Goal: Task Accomplishment & Management: Use online tool/utility

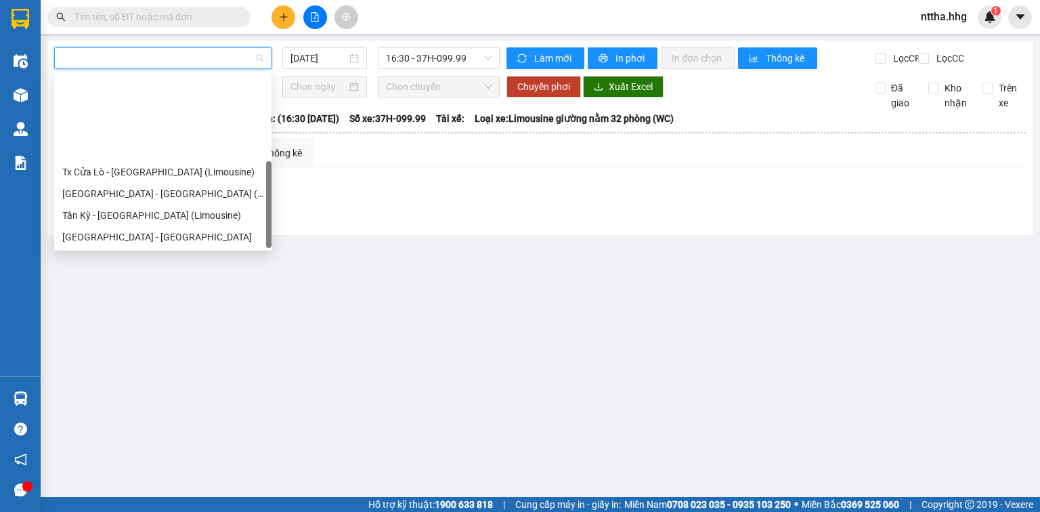
scroll to position [108, 0]
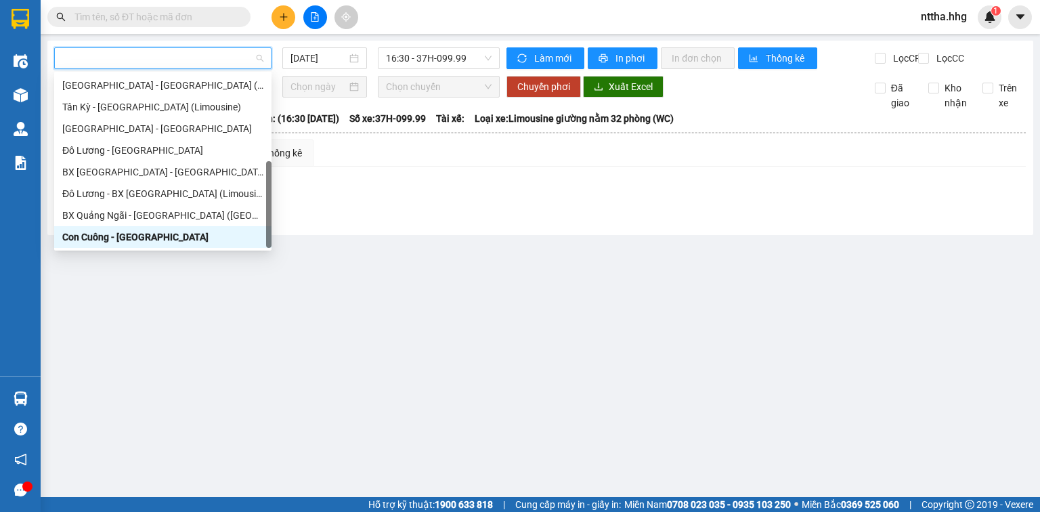
click at [204, 345] on main "15/09/2025 16:30 - 37H-099.99 Làm mới In phơi In đơn chọn Thống kê Lọc CR Lọc C…" at bounding box center [520, 248] width 1040 height 497
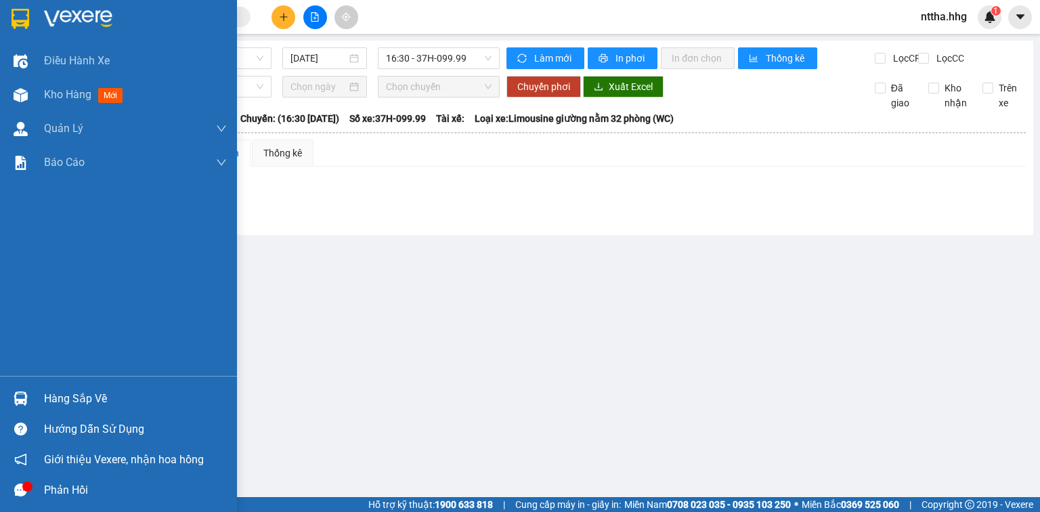
click at [18, 395] on img at bounding box center [21, 398] width 14 height 14
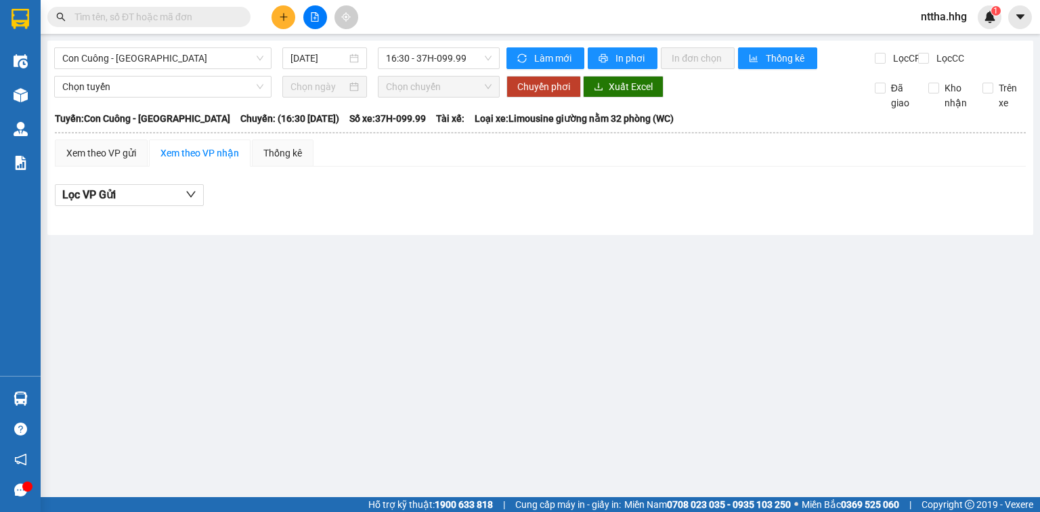
click at [699, 299] on section "Kết quả tìm kiếm ( 0 ) Bộ lọc No Data nttha.hhg 1 Điều hành xe Kho hàng mới Quả…" at bounding box center [520, 256] width 1040 height 512
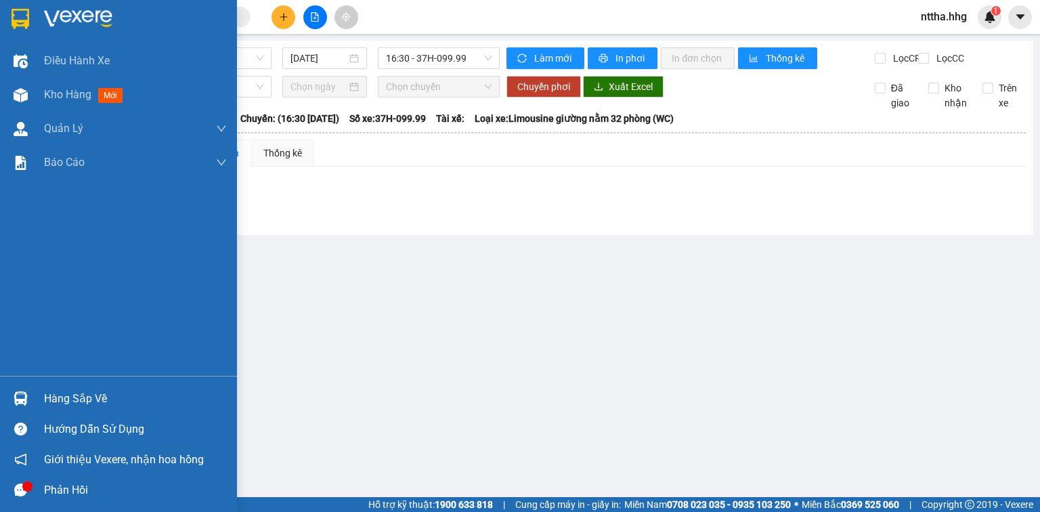
click at [14, 393] on img at bounding box center [21, 398] width 14 height 14
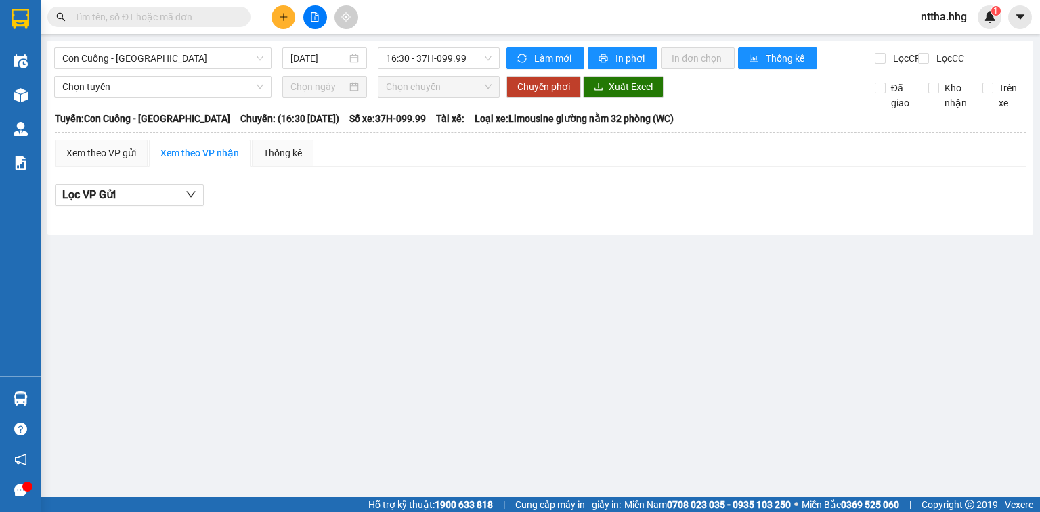
click at [728, 357] on section "Kết quả tìm kiếm ( 0 ) Bộ lọc No Data nttha.hhg 1 Điều hành xe Kho hàng mới Quả…" at bounding box center [520, 256] width 1040 height 512
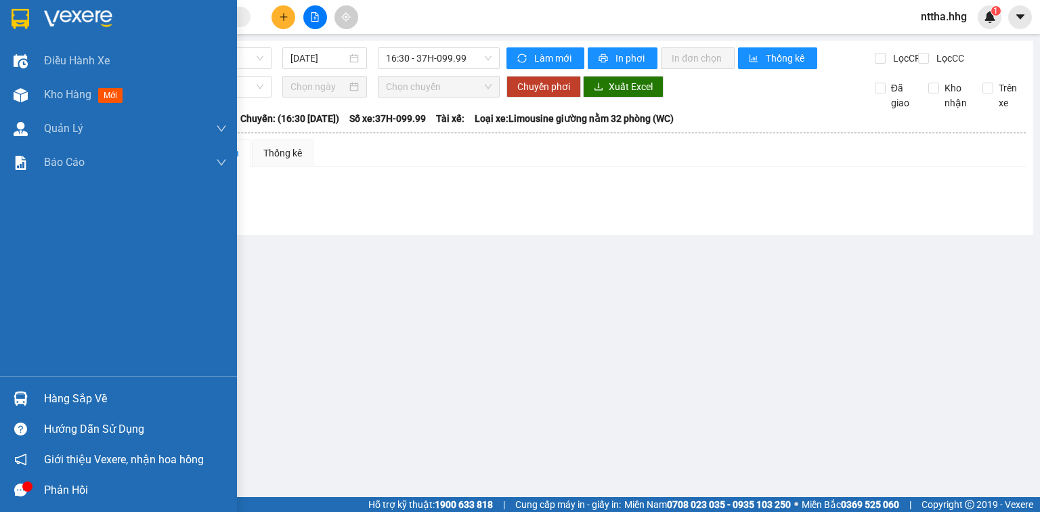
click at [17, 387] on div at bounding box center [21, 399] width 24 height 24
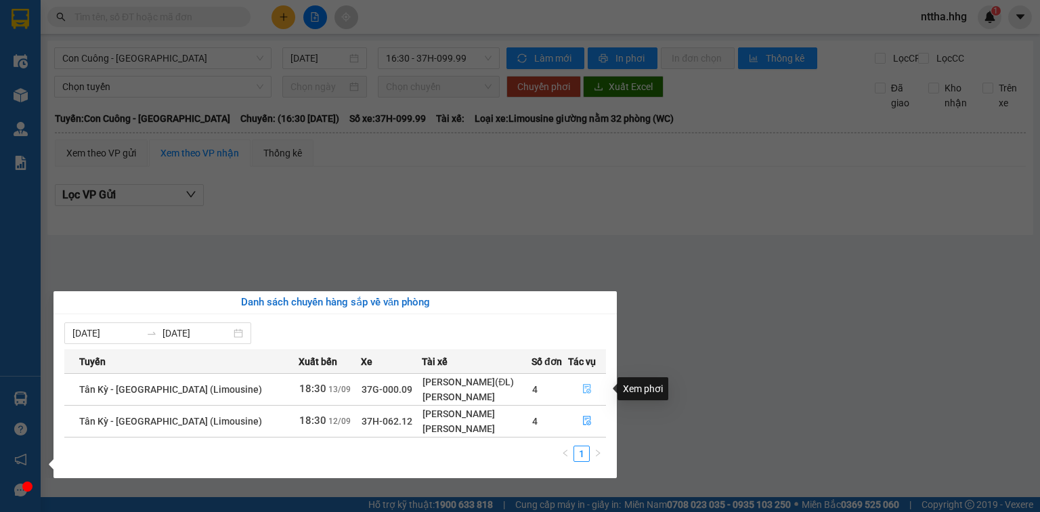
click at [589, 393] on button "button" at bounding box center [587, 389] width 37 height 22
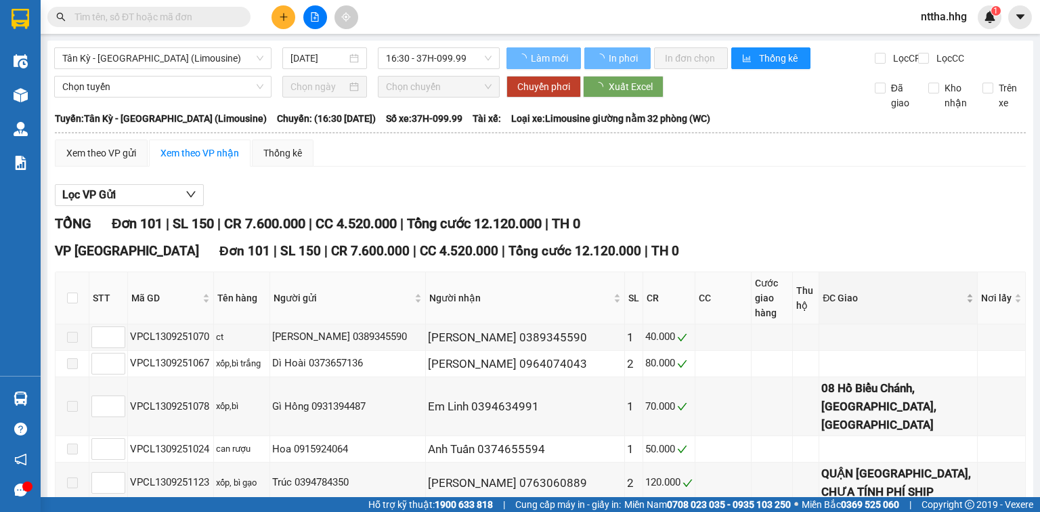
type input "13/09/2025"
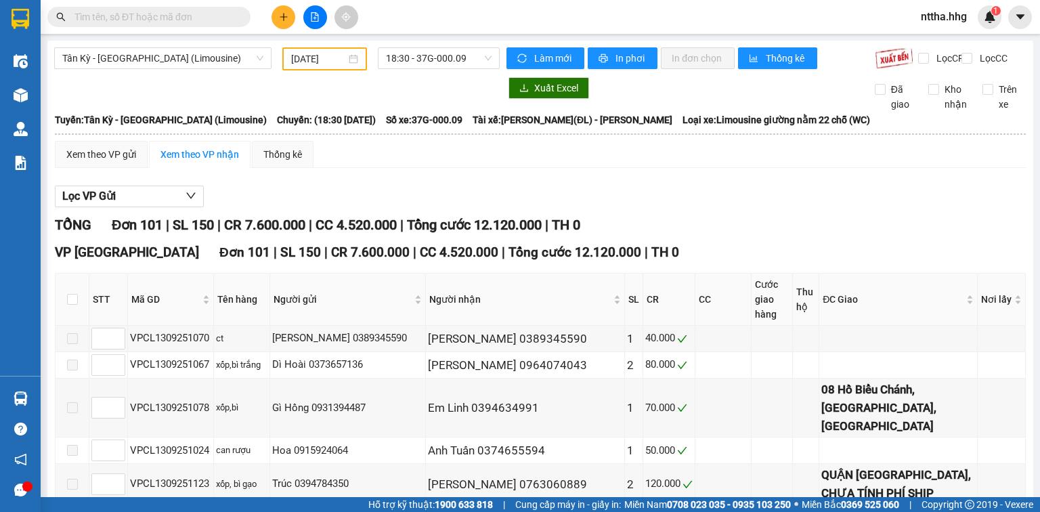
click at [724, 208] on div at bounding box center [540, 207] width 971 height 1
click at [225, 60] on span "Tân Kỳ - [GEOGRAPHIC_DATA] (Limousine)" at bounding box center [162, 58] width 201 height 20
click at [506, 6] on div "Kết quả tìm kiếm ( 0 ) Bộ lọc No Data nttha.hhg 1" at bounding box center [520, 17] width 1040 height 34
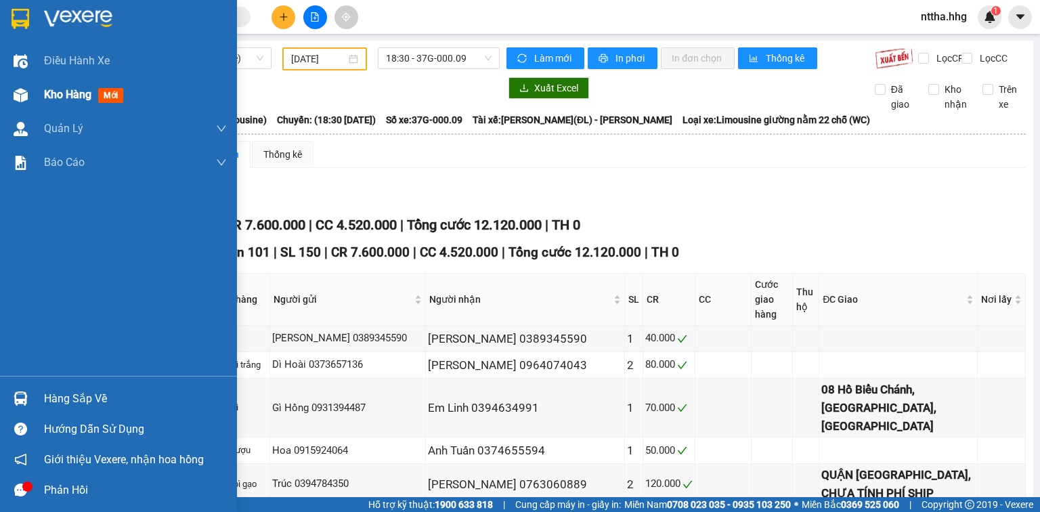
click at [18, 83] on div at bounding box center [21, 95] width 24 height 24
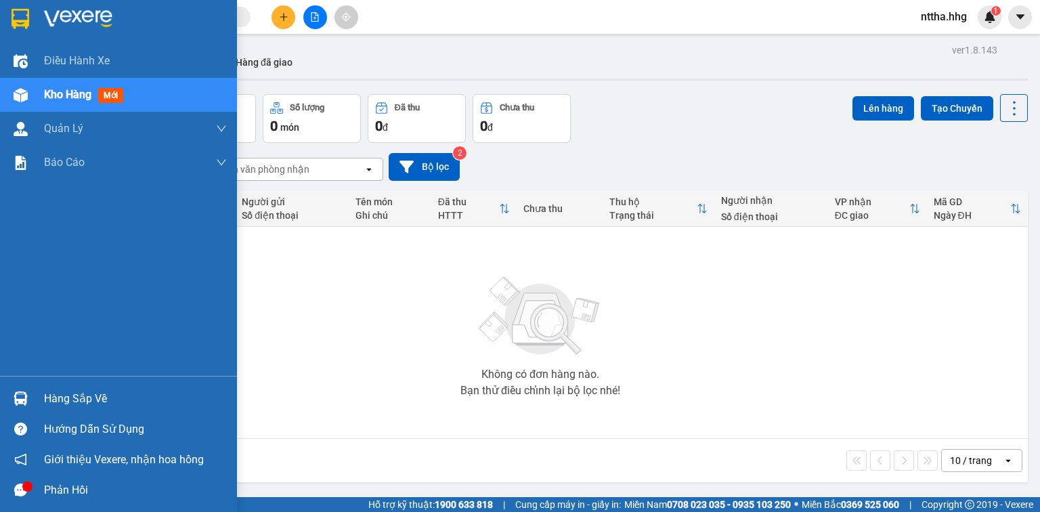
click at [26, 393] on img at bounding box center [21, 398] width 14 height 14
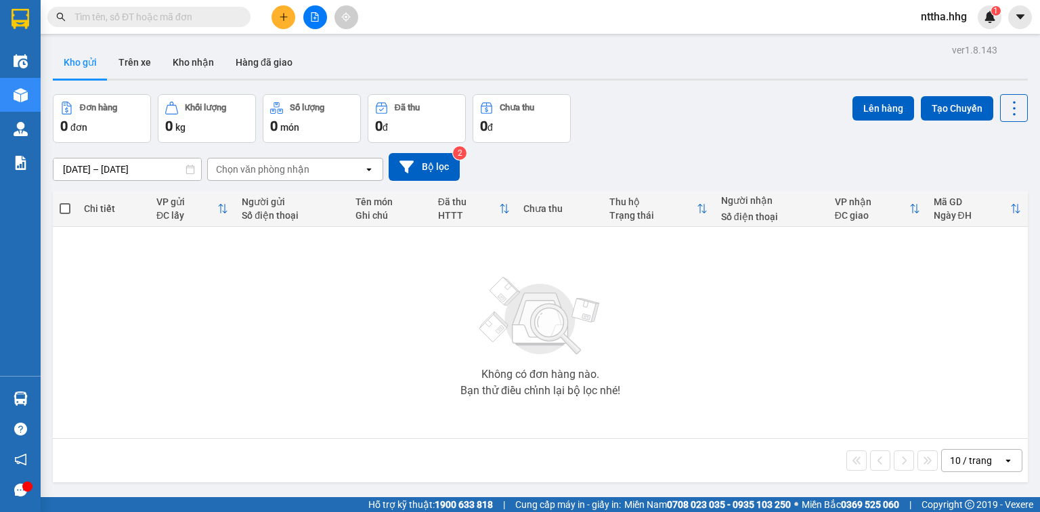
click at [735, 299] on section "Kết quả tìm kiếm ( 0 ) Bộ lọc No Data nttha.hhg 1 Điều hành xe Kho hàng mới Quả…" at bounding box center [520, 256] width 1040 height 512
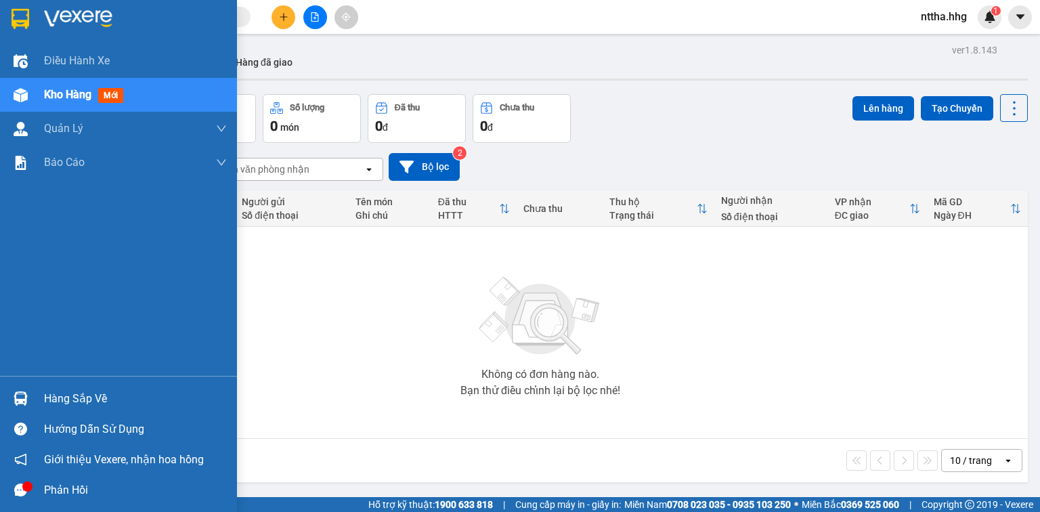
click at [16, 387] on div at bounding box center [21, 399] width 24 height 24
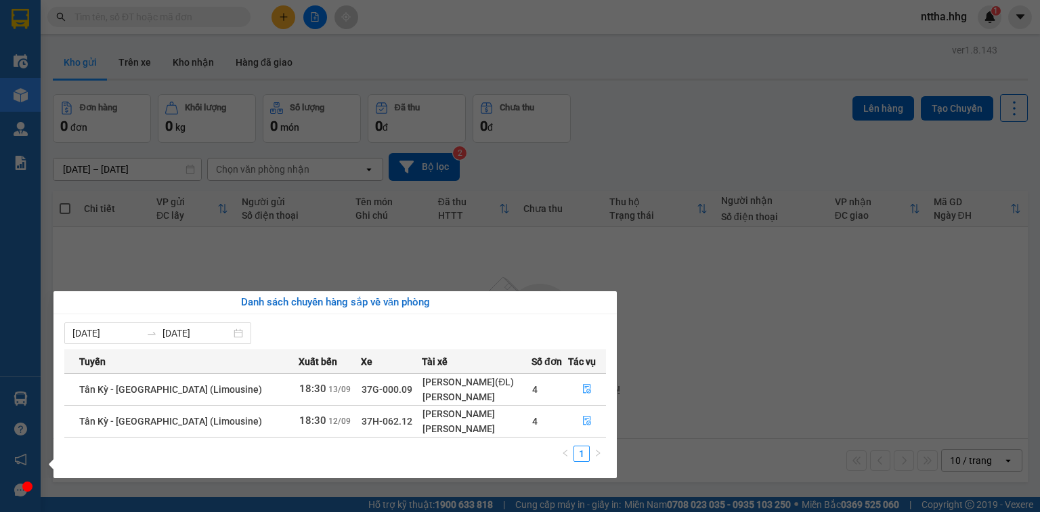
click at [698, 368] on section "Kết quả tìm kiếm ( 0 ) Bộ lọc No Data nttha.hhg 1 Điều hành xe Kho hàng mới Quả…" at bounding box center [520, 256] width 1040 height 512
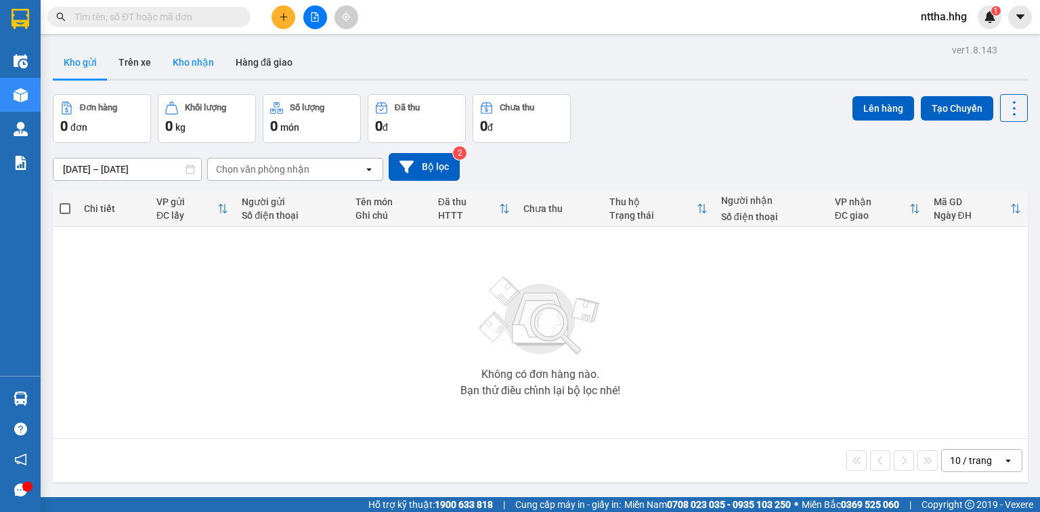
click at [191, 68] on button "Kho nhận" at bounding box center [193, 62] width 63 height 32
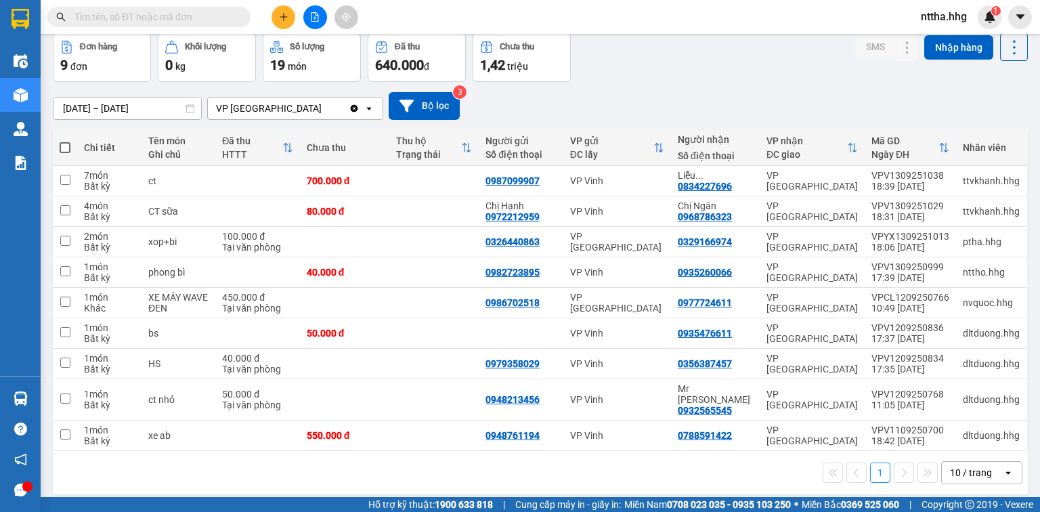
scroll to position [62, 0]
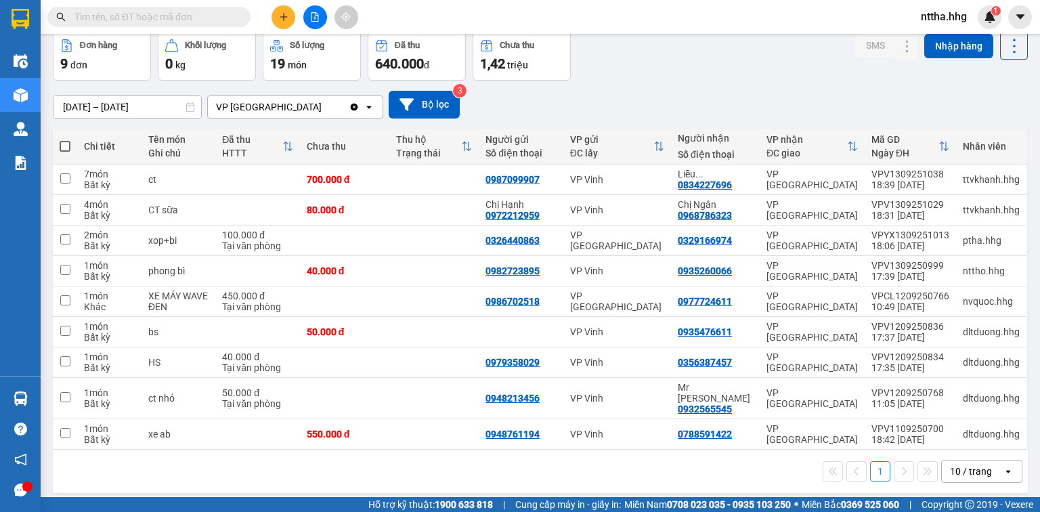
click at [1003, 466] on icon "open" at bounding box center [1008, 471] width 11 height 11
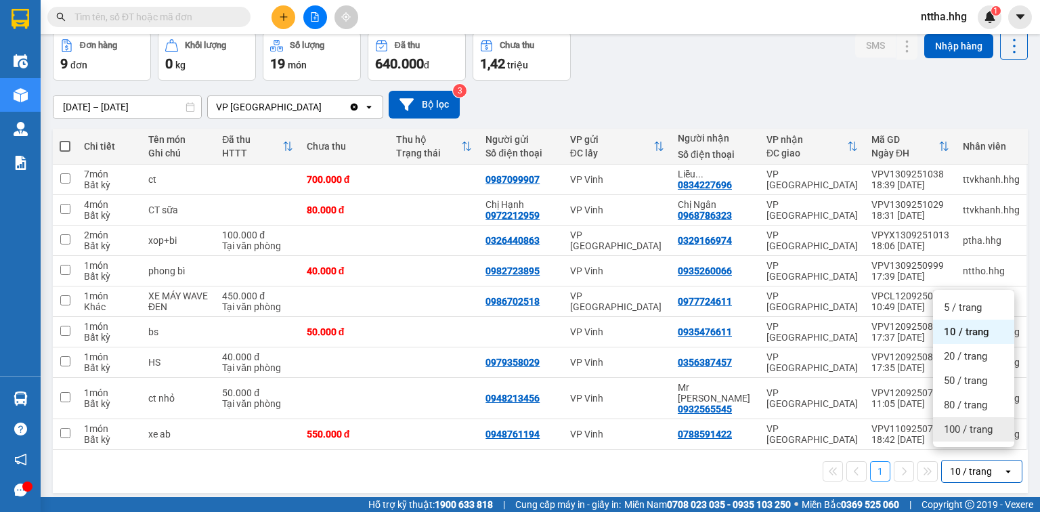
click at [978, 433] on span "100 / trang" at bounding box center [968, 429] width 49 height 14
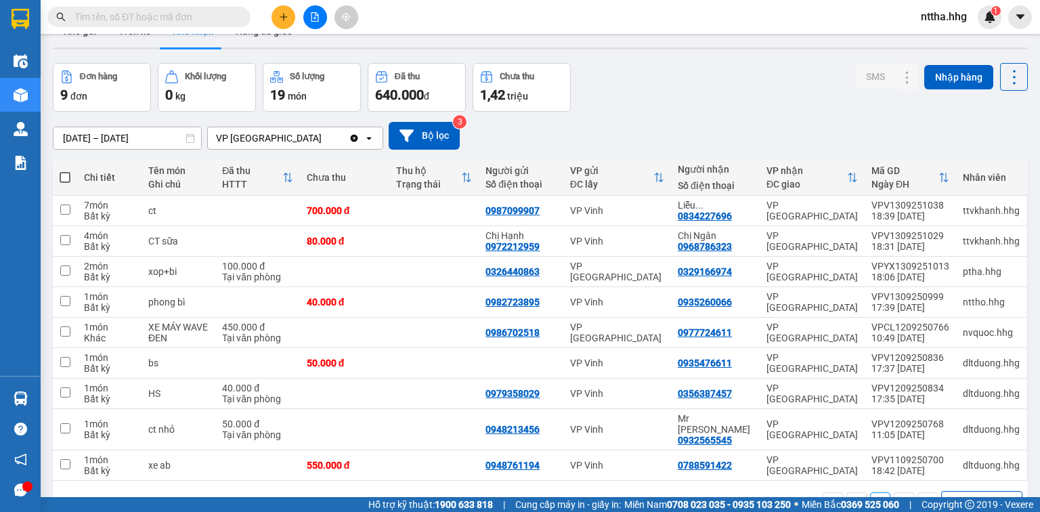
scroll to position [0, 0]
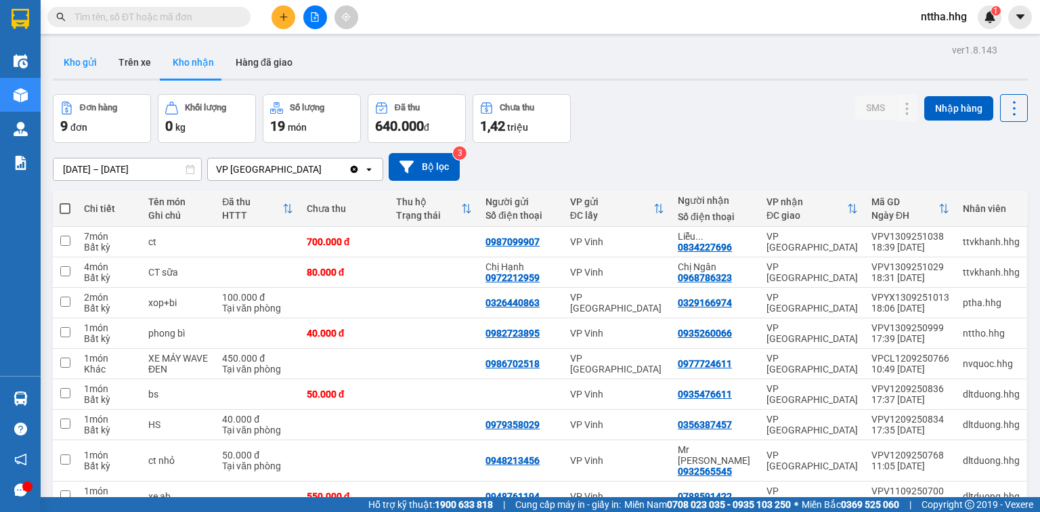
click at [84, 56] on button "Kho gửi" at bounding box center [80, 62] width 55 height 32
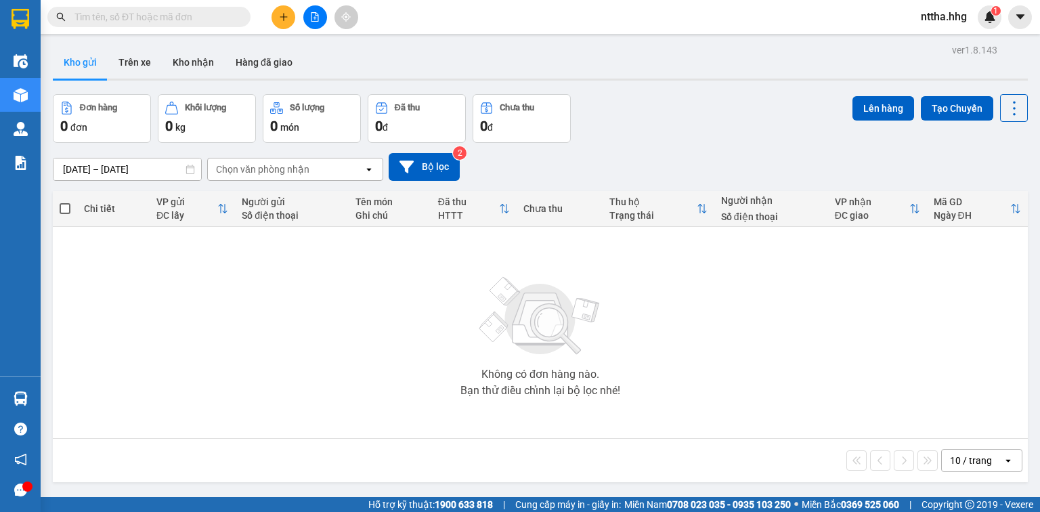
click at [368, 170] on icon at bounding box center [368, 169] width 5 height 3
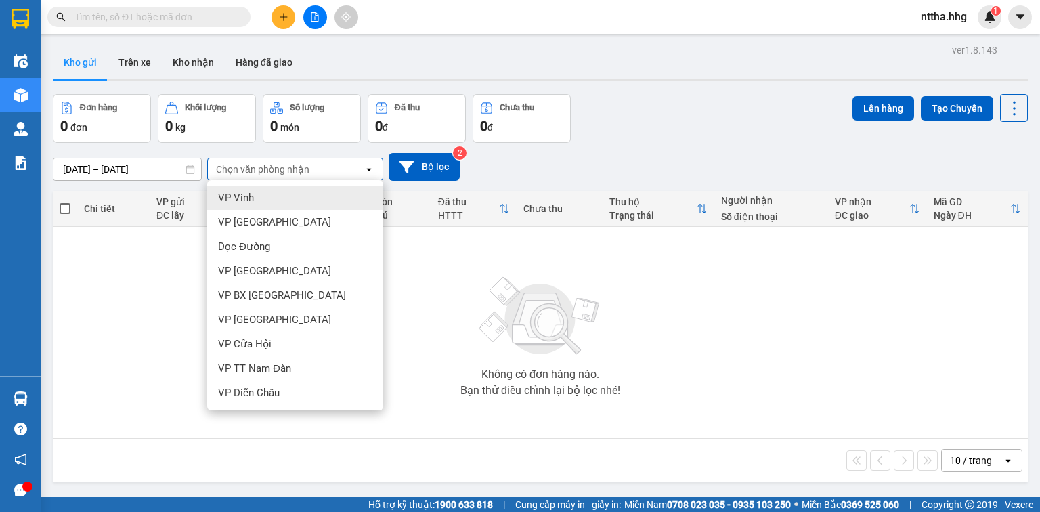
click at [276, 198] on div "VP Vinh" at bounding box center [295, 198] width 176 height 24
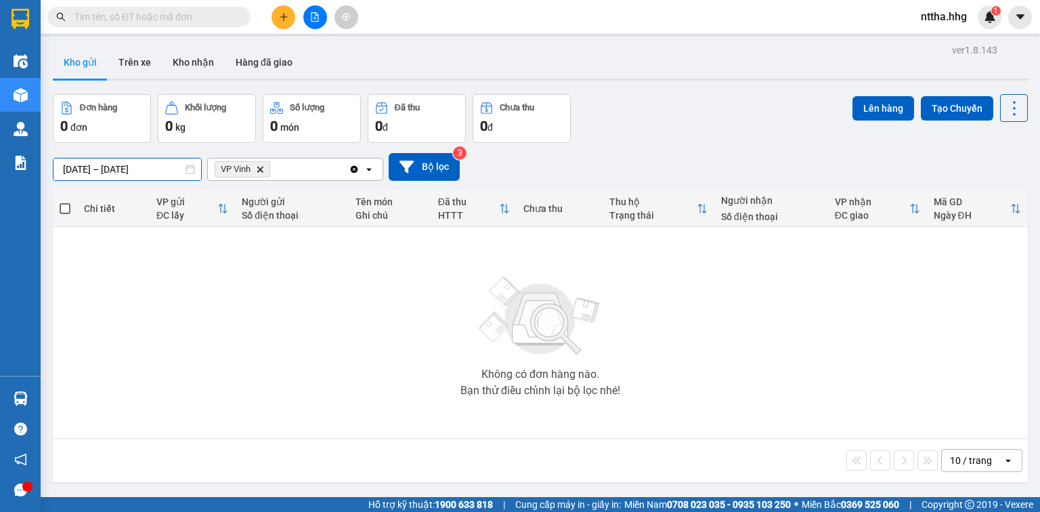
click at [135, 165] on input "[DATE] – [DATE]" at bounding box center [127, 169] width 148 height 22
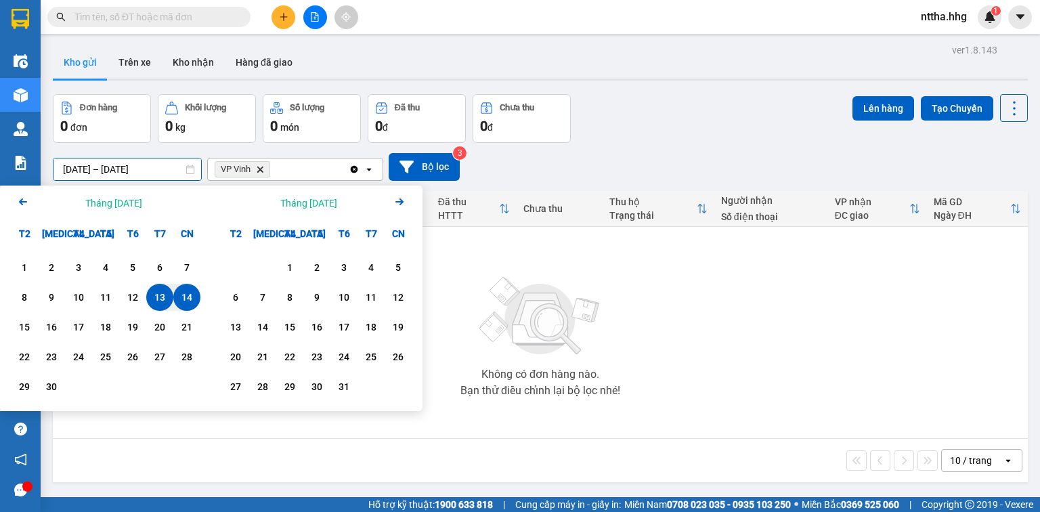
type input "[DATE] – [DATE]"
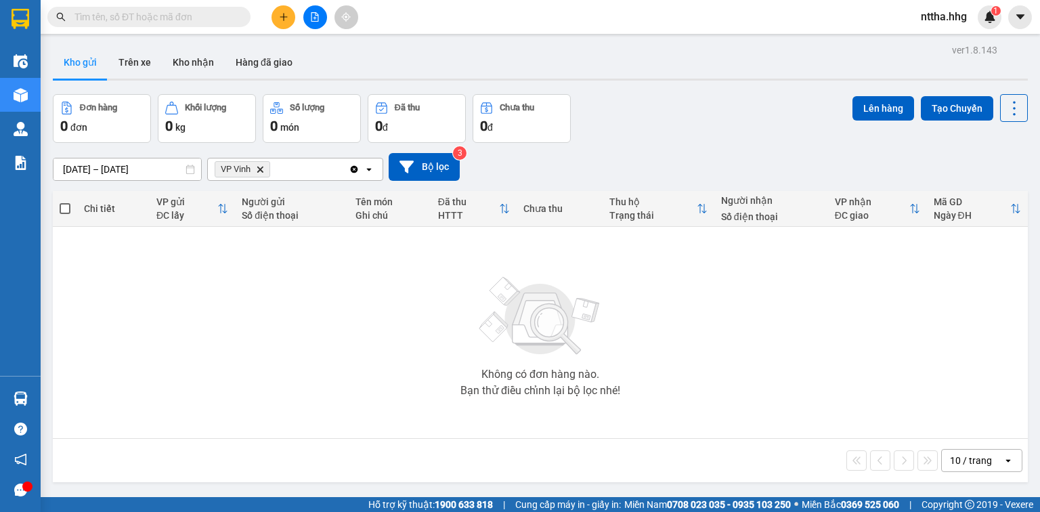
click at [699, 290] on div "Không có đơn hàng nào. Bạn thử điều chỉnh lại bộ lọc nhé!" at bounding box center [540, 332] width 961 height 203
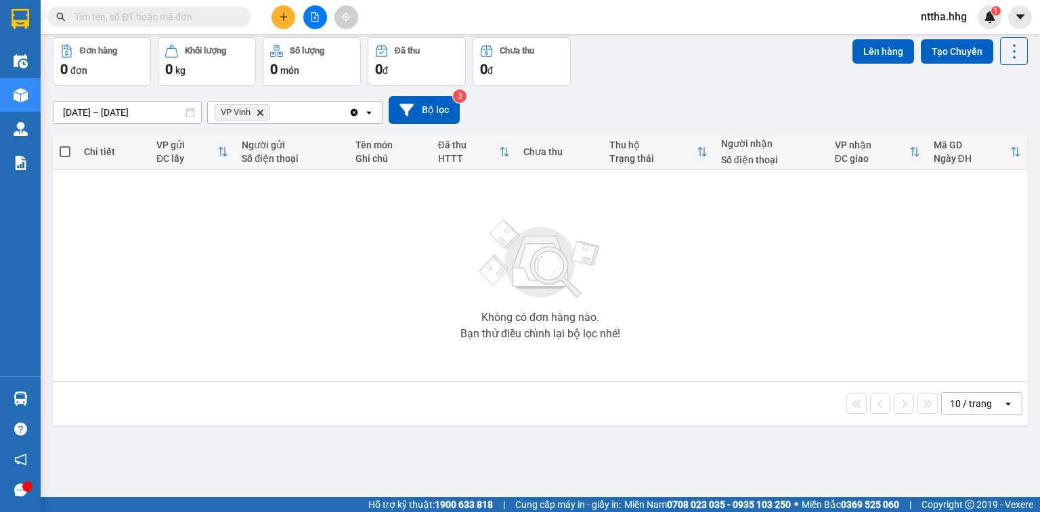
scroll to position [62, 0]
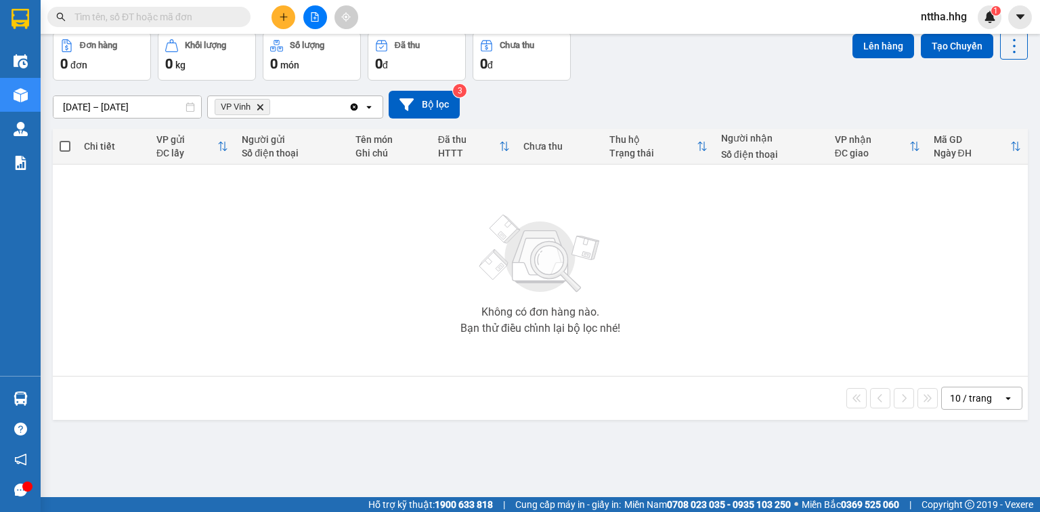
click at [368, 108] on icon at bounding box center [368, 107] width 5 height 3
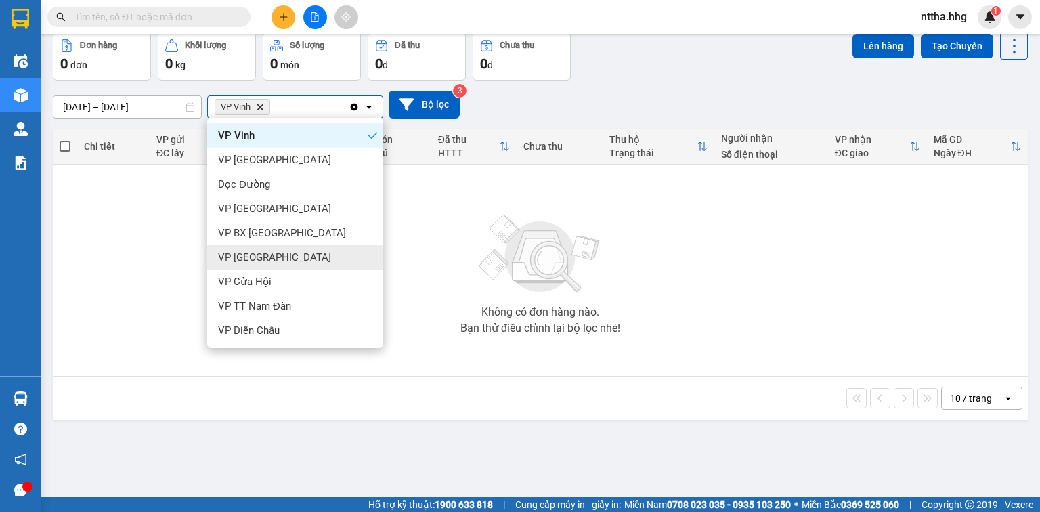
click at [759, 276] on div "Không có đơn hàng nào. Bạn thử điều chỉnh lại bộ lọc nhé!" at bounding box center [540, 270] width 961 height 203
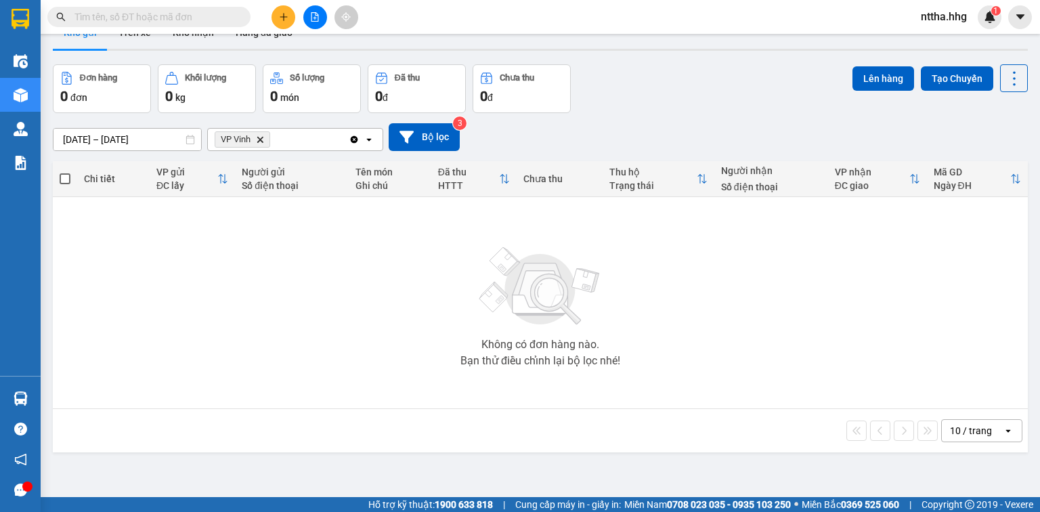
scroll to position [0, 0]
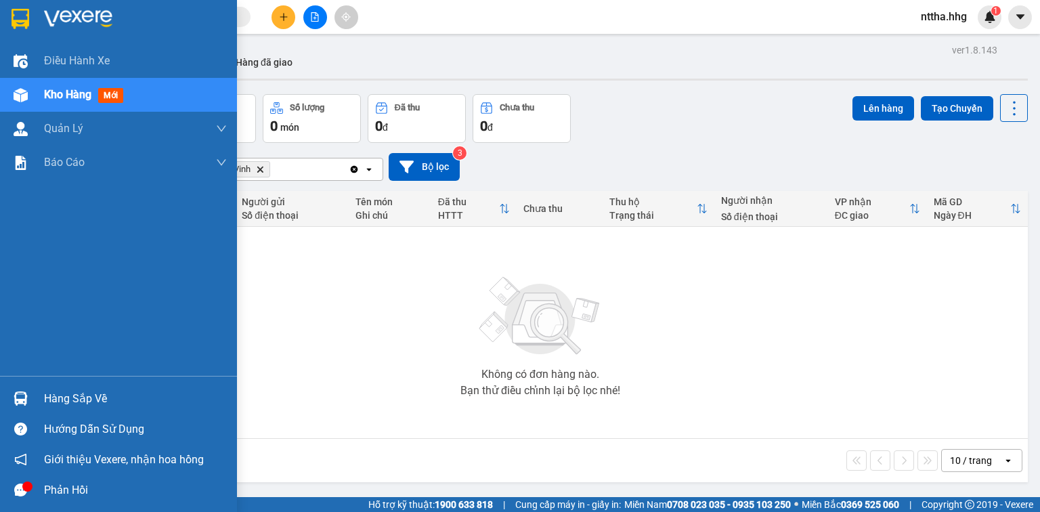
click at [49, 390] on div "Hàng sắp về" at bounding box center [135, 399] width 183 height 20
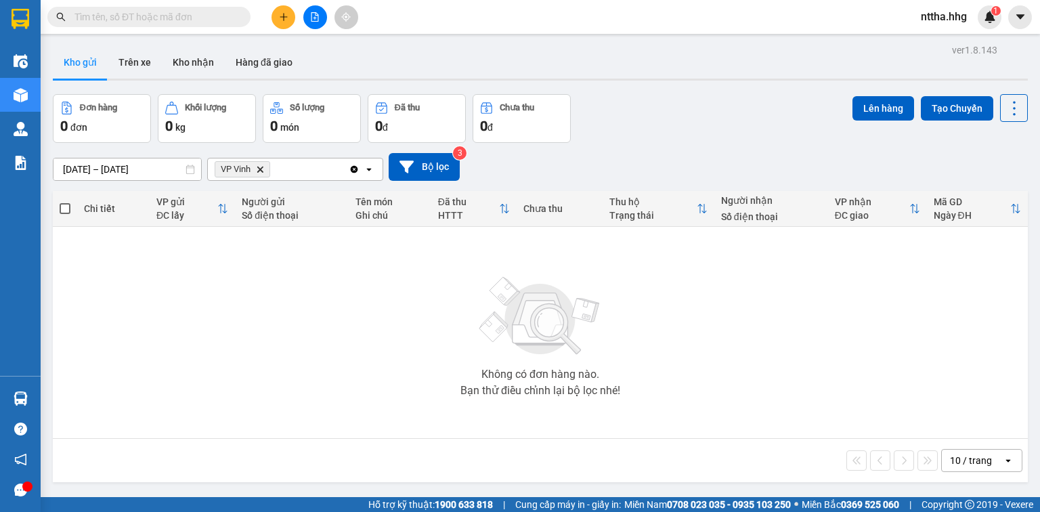
click at [414, 56] on section "Kết quả tìm kiếm ( 0 ) Bộ lọc No Data nttha.hhg 1 Điều hành xe Kho hàng mới Quả…" at bounding box center [520, 256] width 1040 height 512
click at [305, 14] on button at bounding box center [315, 17] width 24 height 24
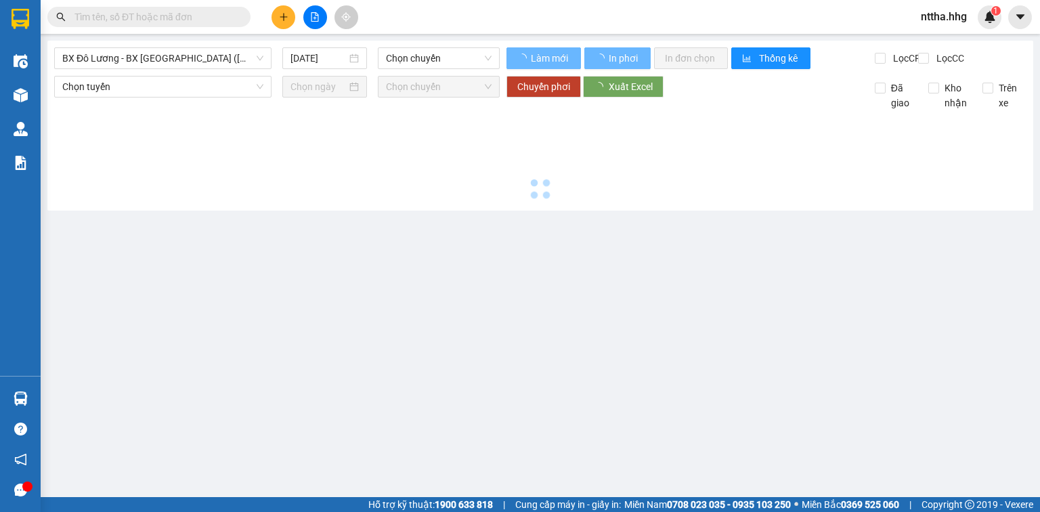
type input "[DATE]"
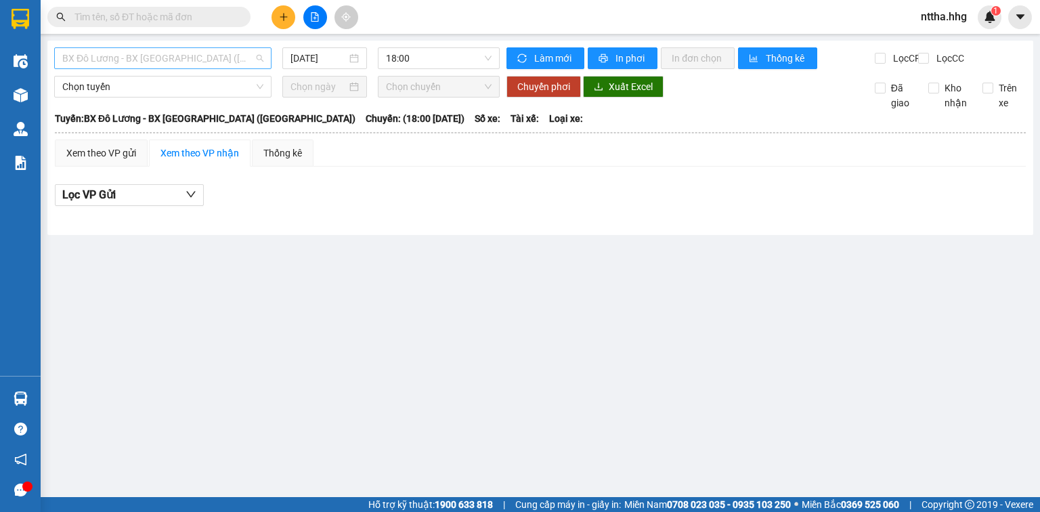
click at [246, 58] on span "BX Đô Lương - BX [GEOGRAPHIC_DATA] ([GEOGRAPHIC_DATA])" at bounding box center [162, 58] width 201 height 20
click at [441, 467] on main "BX Đô Lương - BX [GEOGRAPHIC_DATA] ([GEOGRAPHIC_DATA]) [DATE] 18:00 Làm mới In …" at bounding box center [520, 248] width 1040 height 497
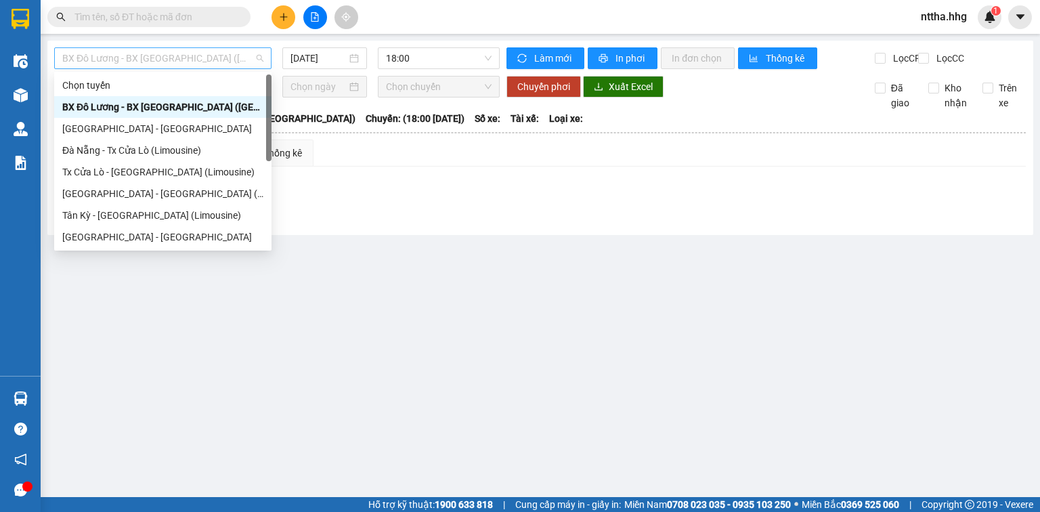
click at [242, 54] on span "BX Đô Lương - BX [GEOGRAPHIC_DATA] ([GEOGRAPHIC_DATA])" at bounding box center [162, 58] width 201 height 20
click at [125, 173] on div "Tx Cửa Lò - [GEOGRAPHIC_DATA] (Limousine)" at bounding box center [162, 172] width 201 height 15
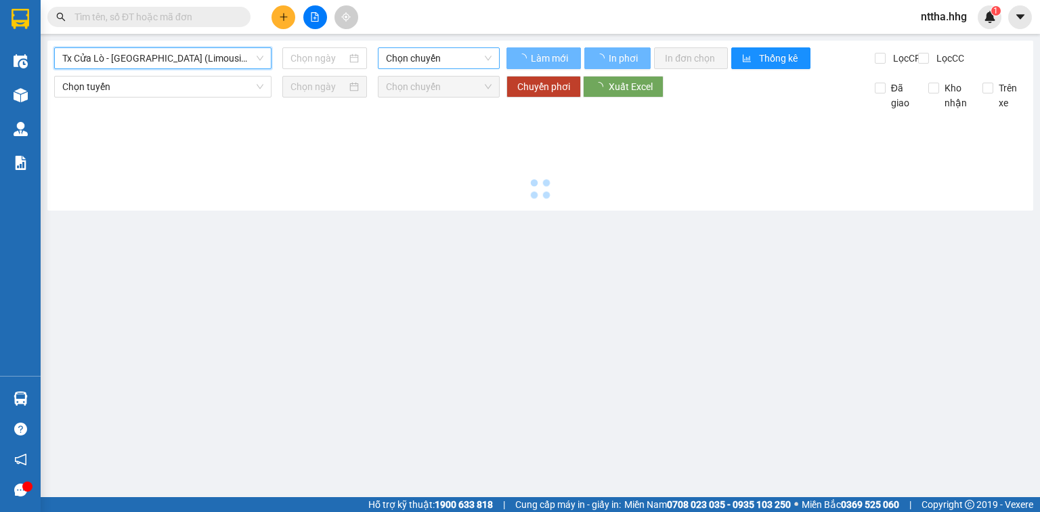
type input "[DATE]"
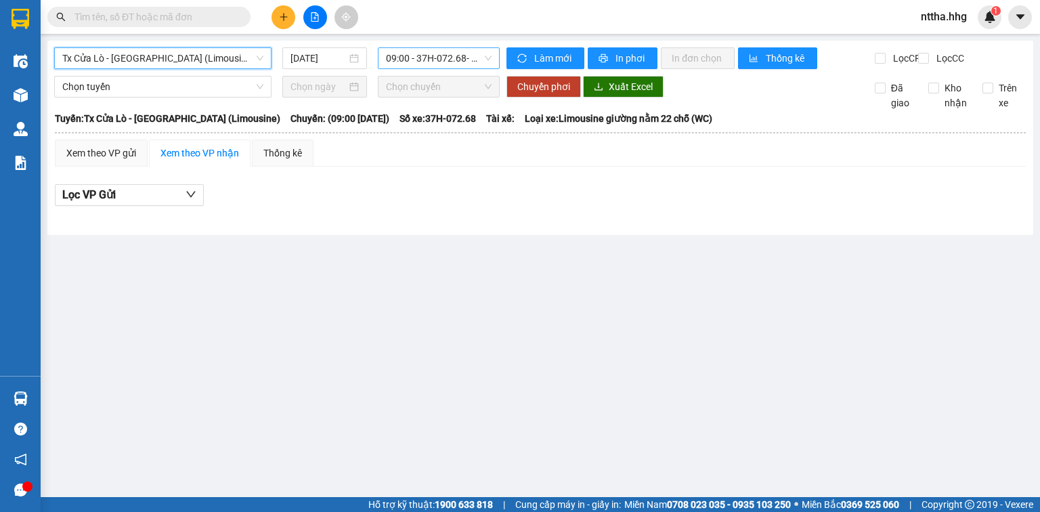
click at [473, 55] on span "09:00 - 37H-072.68 - (Đã hủy)" at bounding box center [439, 58] width 106 height 20
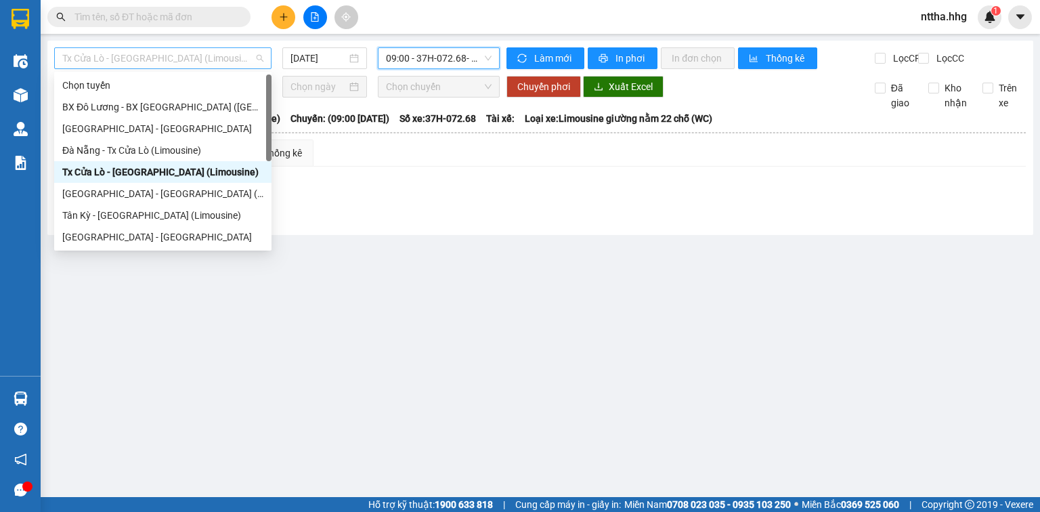
click at [231, 51] on span "Tx Cửa Lò - [GEOGRAPHIC_DATA] (Limousine)" at bounding box center [162, 58] width 201 height 20
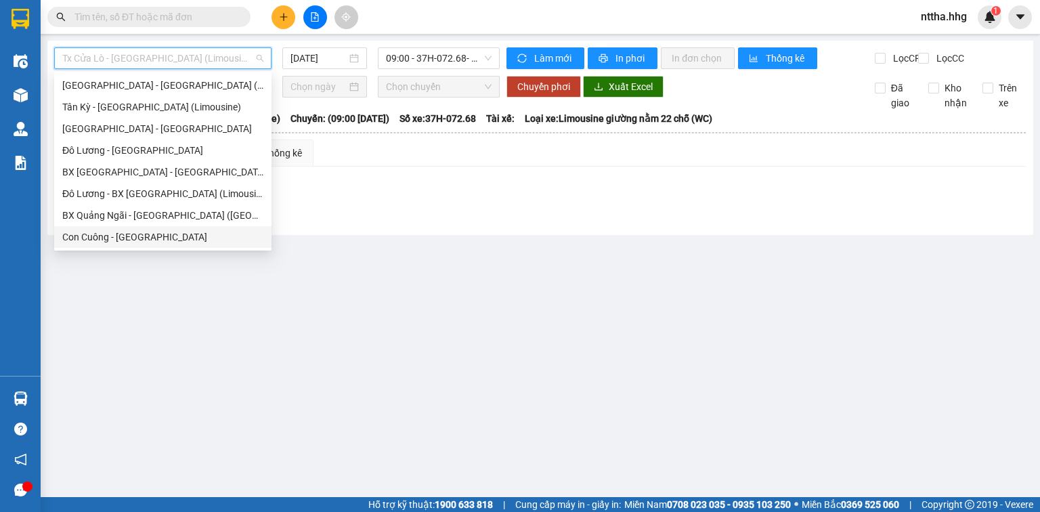
click at [123, 238] on div "Con Cuông - [GEOGRAPHIC_DATA]" at bounding box center [162, 237] width 201 height 15
type input "[DATE]"
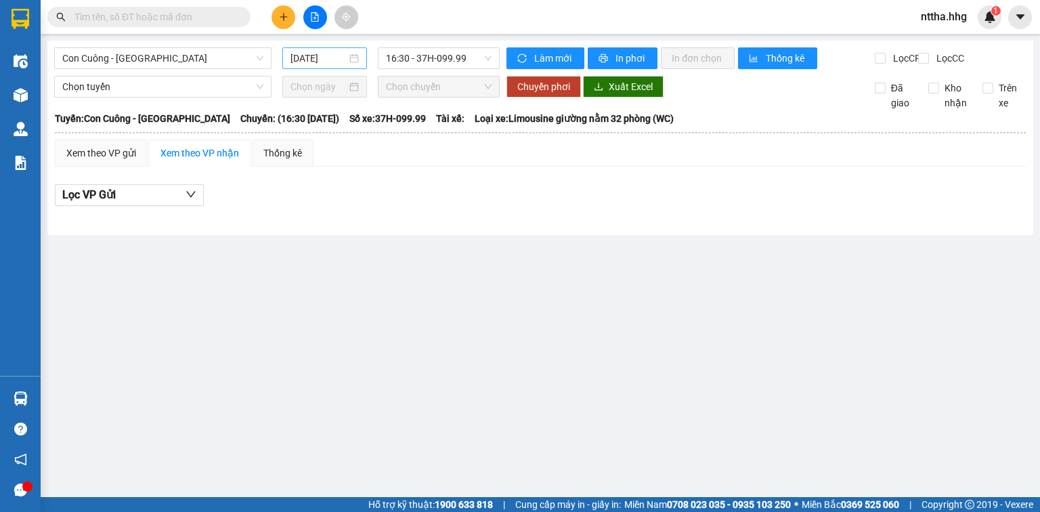
click at [349, 55] on div "[DATE]" at bounding box center [324, 58] width 68 height 15
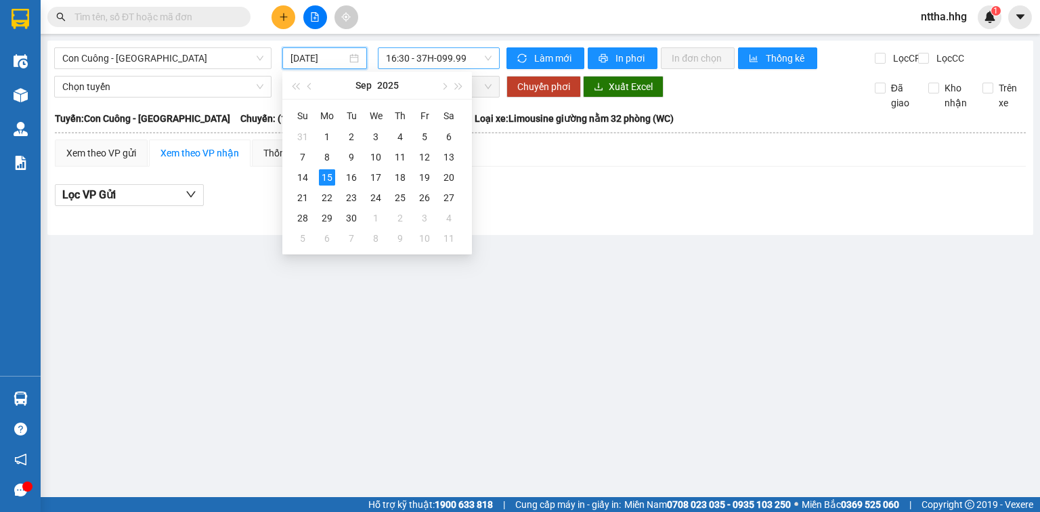
click at [488, 54] on span "16:30 - 37H-099.99" at bounding box center [439, 58] width 106 height 20
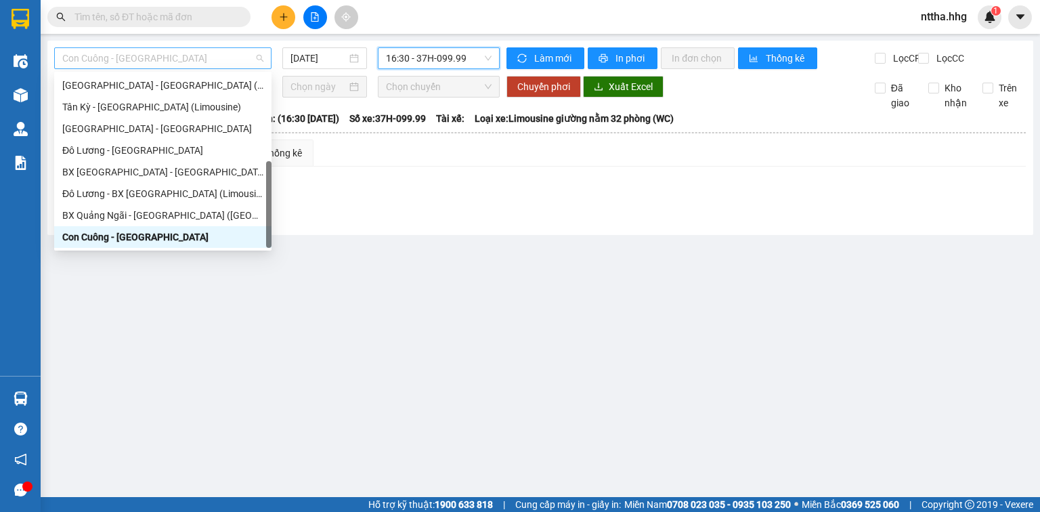
click at [241, 59] on span "Con Cuông - [GEOGRAPHIC_DATA]" at bounding box center [162, 58] width 201 height 20
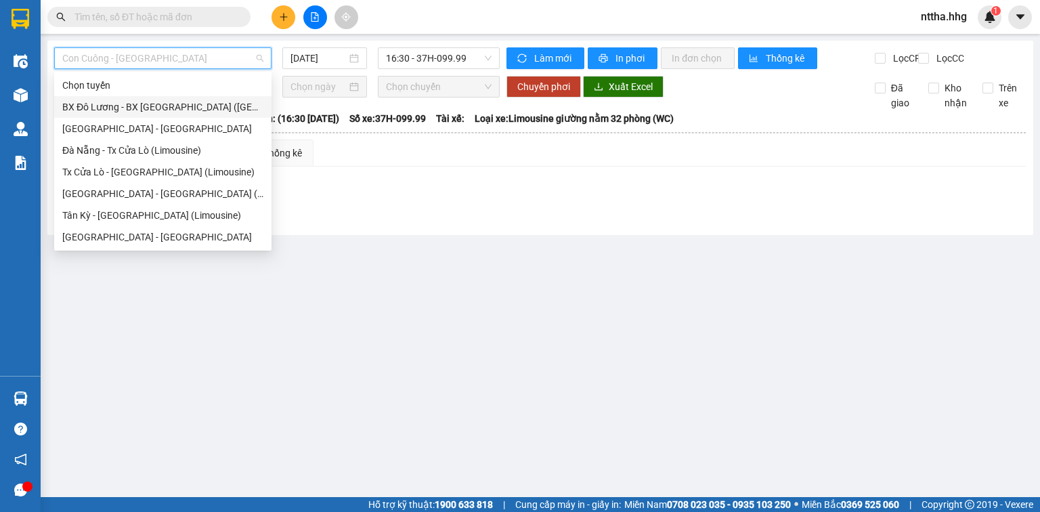
click at [135, 107] on div "BX Đô Lương - BX [GEOGRAPHIC_DATA] ([GEOGRAPHIC_DATA])" at bounding box center [162, 107] width 201 height 15
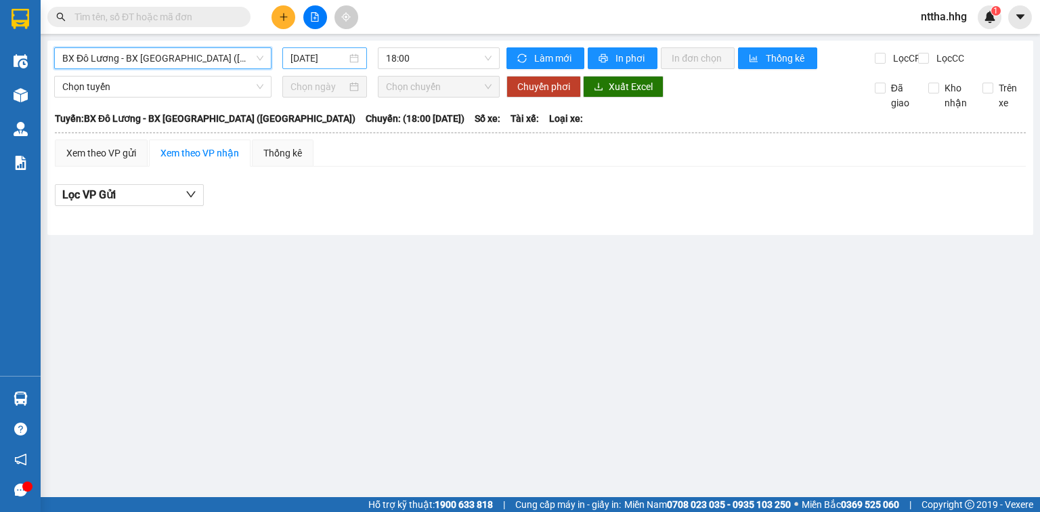
click at [347, 56] on div "[DATE]" at bounding box center [324, 58] width 68 height 15
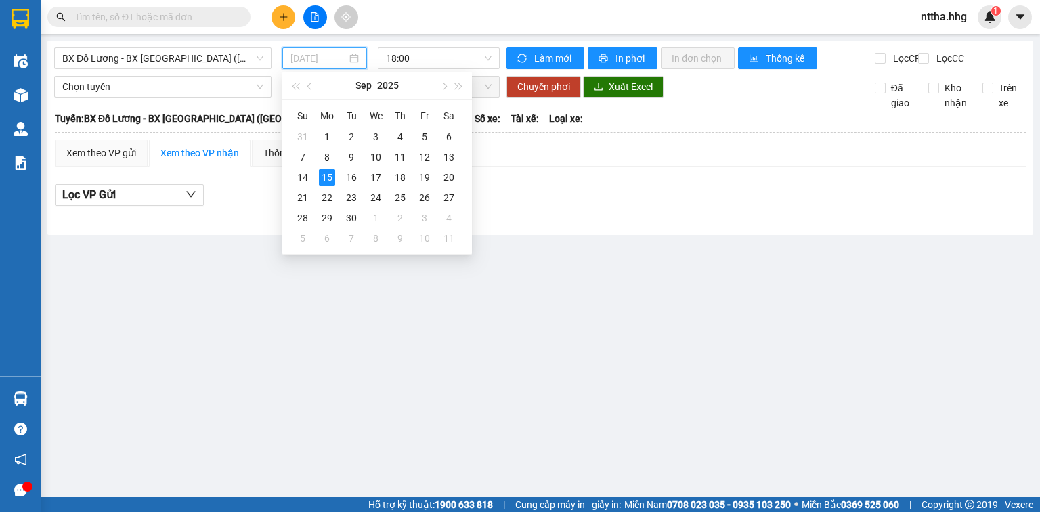
type input "[DATE]"
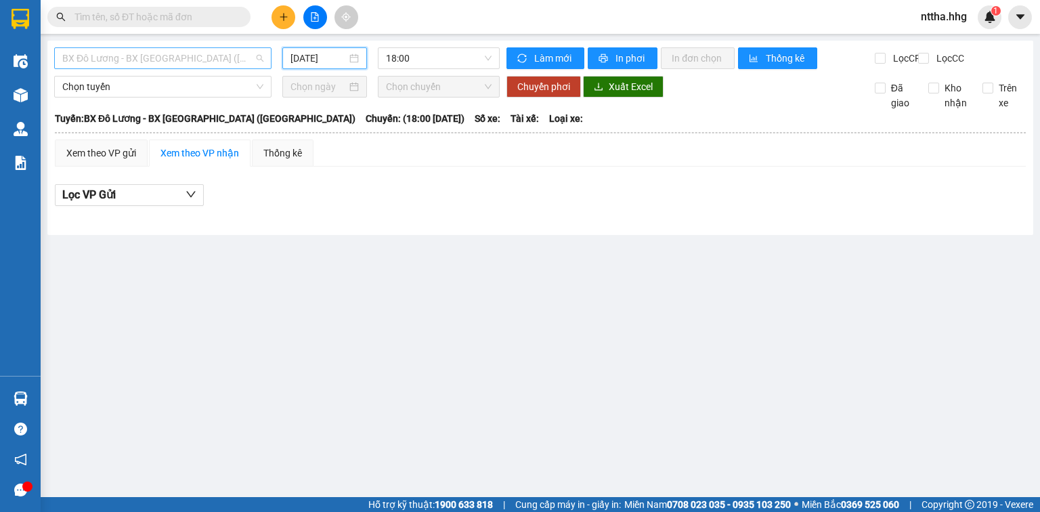
click at [248, 58] on span "BX Đô Lương - BX [GEOGRAPHIC_DATA] ([GEOGRAPHIC_DATA])" at bounding box center [162, 58] width 201 height 20
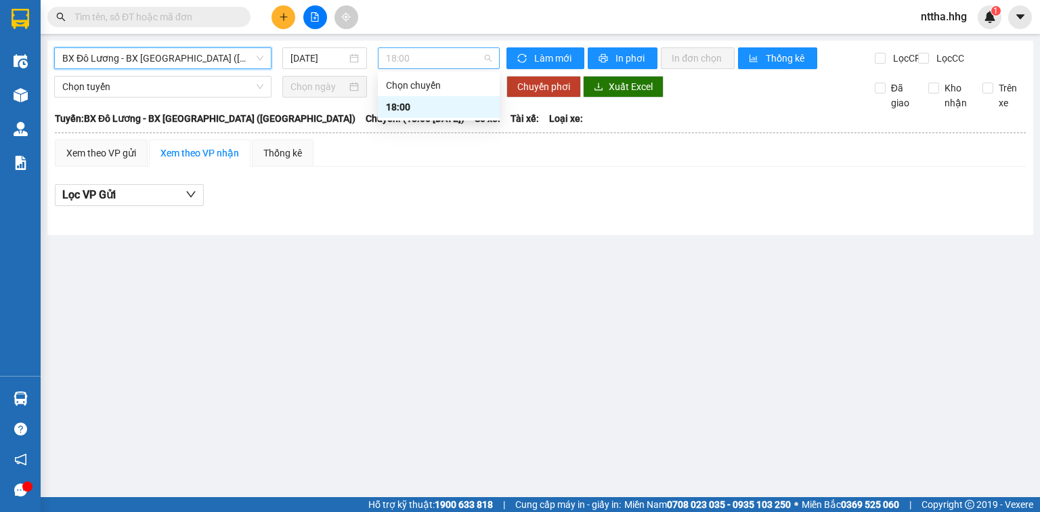
click at [441, 54] on span "18:00" at bounding box center [439, 58] width 106 height 20
click at [246, 58] on span "BX Đô Lương - BX [GEOGRAPHIC_DATA] ([GEOGRAPHIC_DATA])" at bounding box center [162, 58] width 201 height 20
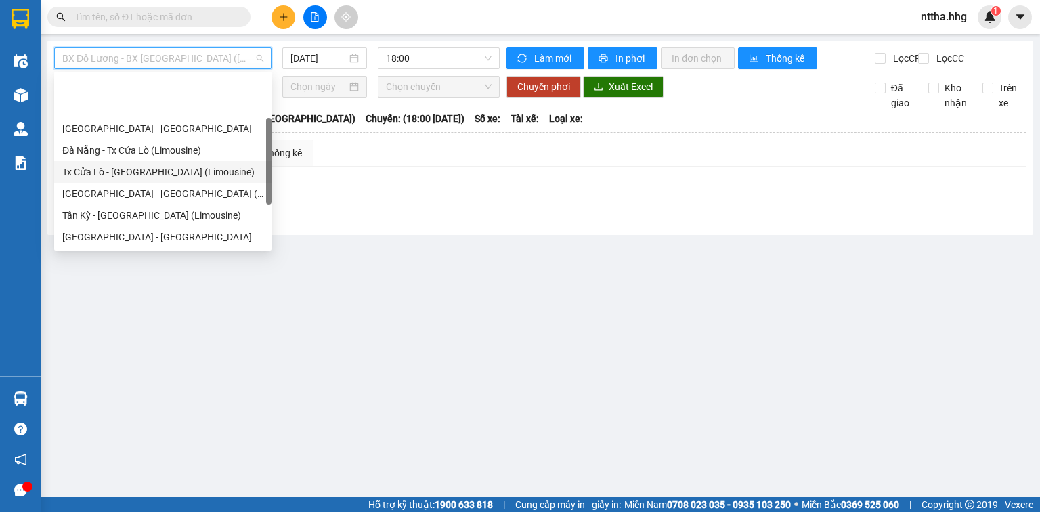
scroll to position [108, 0]
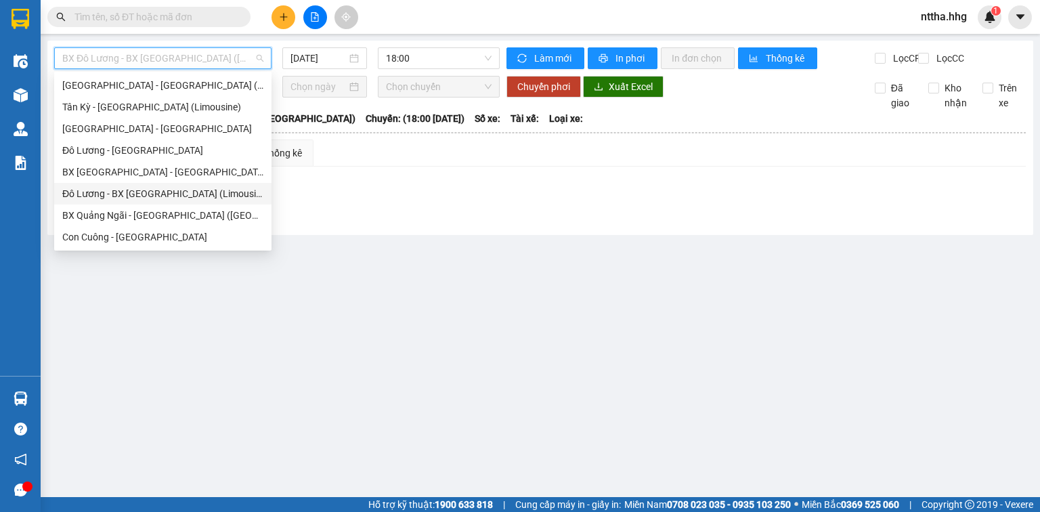
click at [143, 192] on div "Đô Lương - BX [GEOGRAPHIC_DATA] (Limousine 32 phòng)" at bounding box center [162, 193] width 201 height 15
type input "[DATE]"
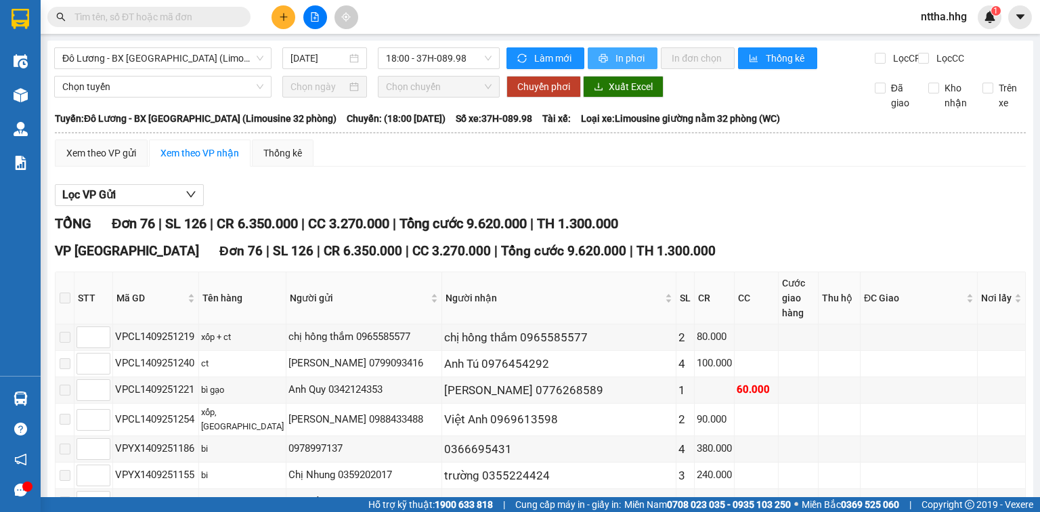
click at [634, 48] on button "In phơi" at bounding box center [623, 58] width 70 height 22
click at [633, 61] on span "In phơi" at bounding box center [630, 58] width 31 height 15
